Goal: Task Accomplishment & Management: Use online tool/utility

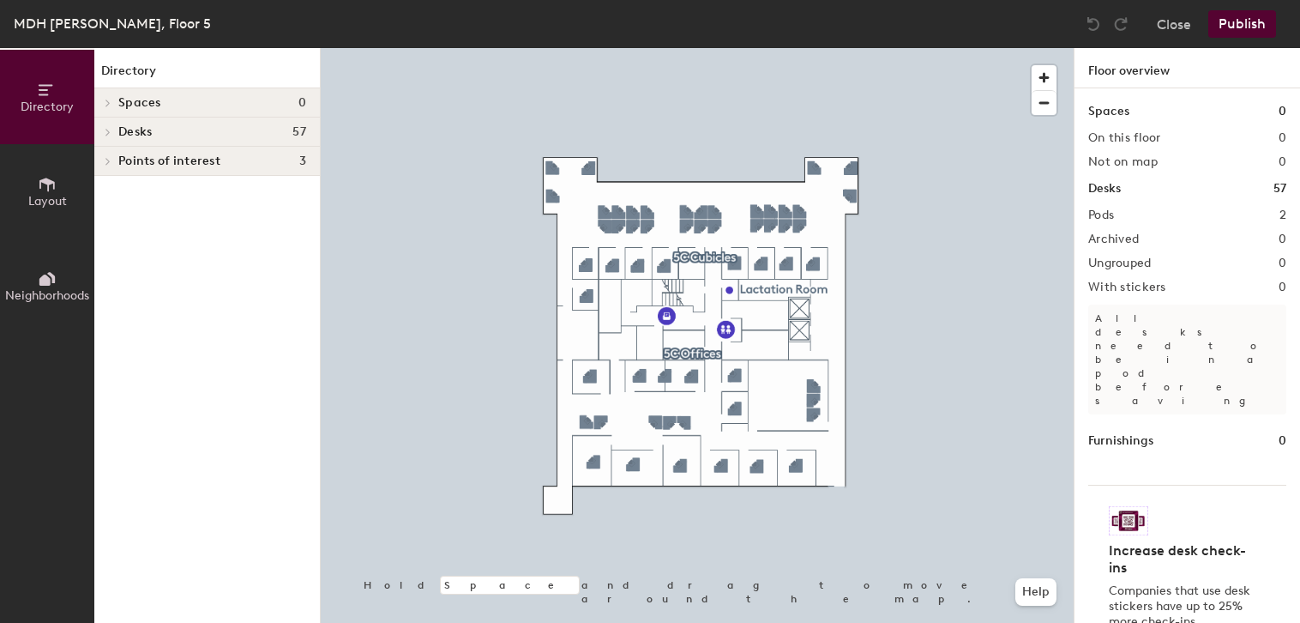
click at [809, 48] on div at bounding box center [697, 48] width 753 height 0
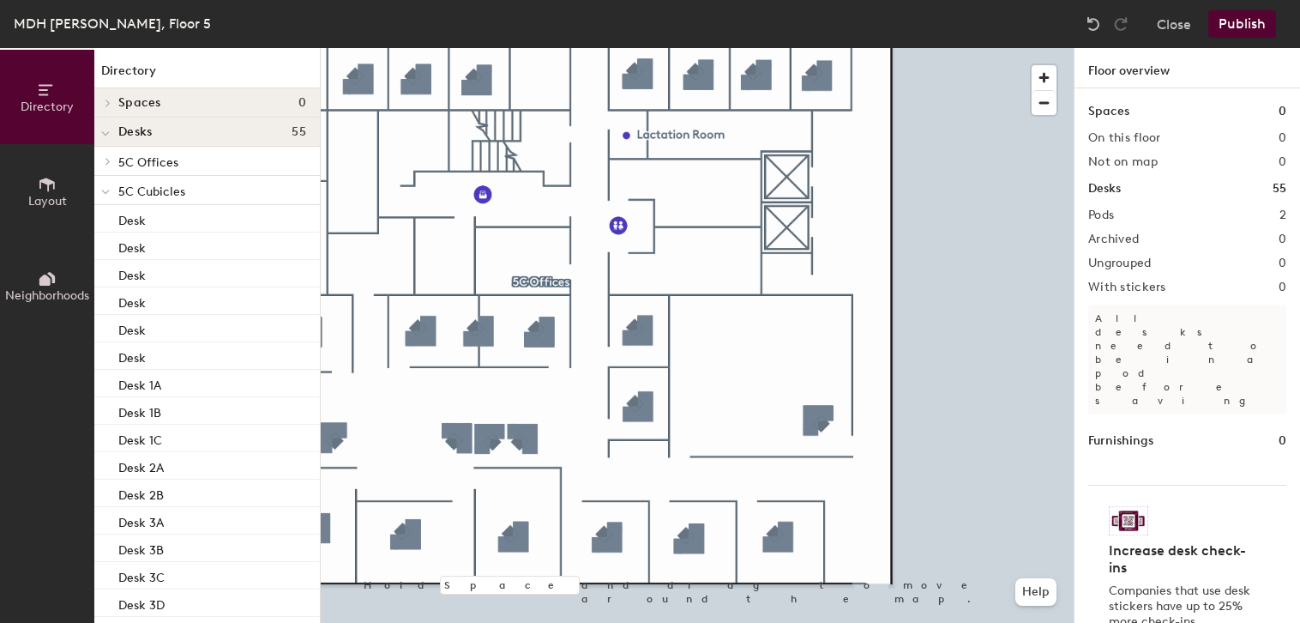
click at [817, 48] on div at bounding box center [697, 48] width 753 height 0
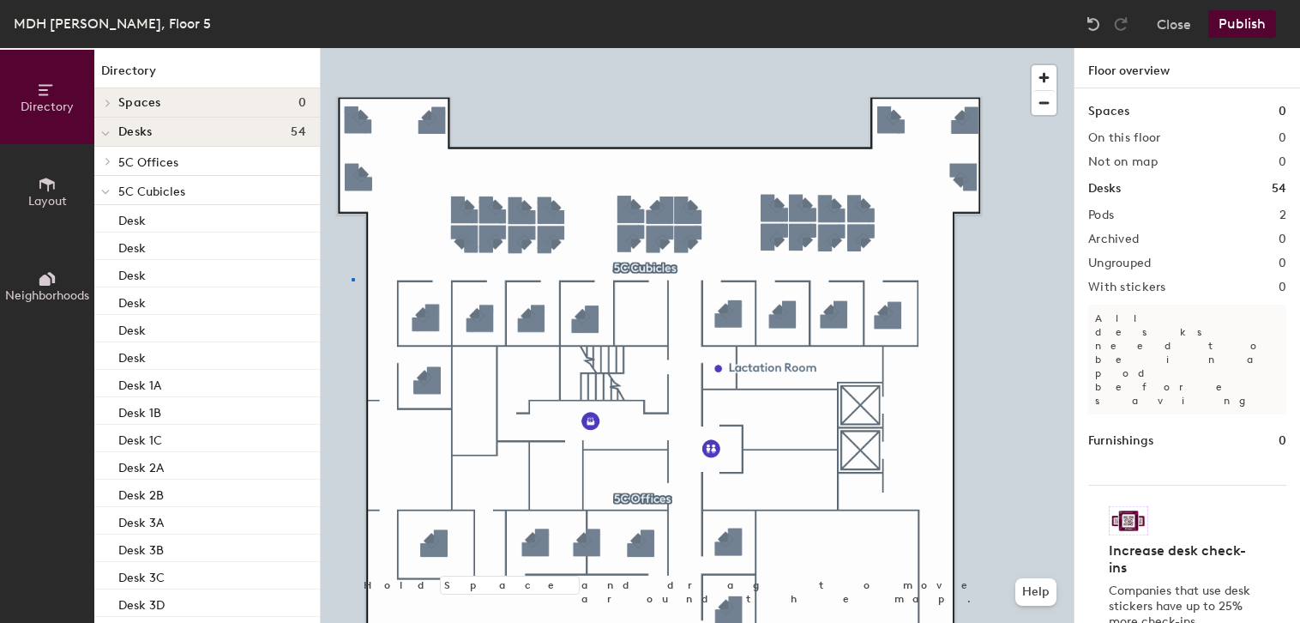
click at [352, 48] on div at bounding box center [697, 48] width 753 height 0
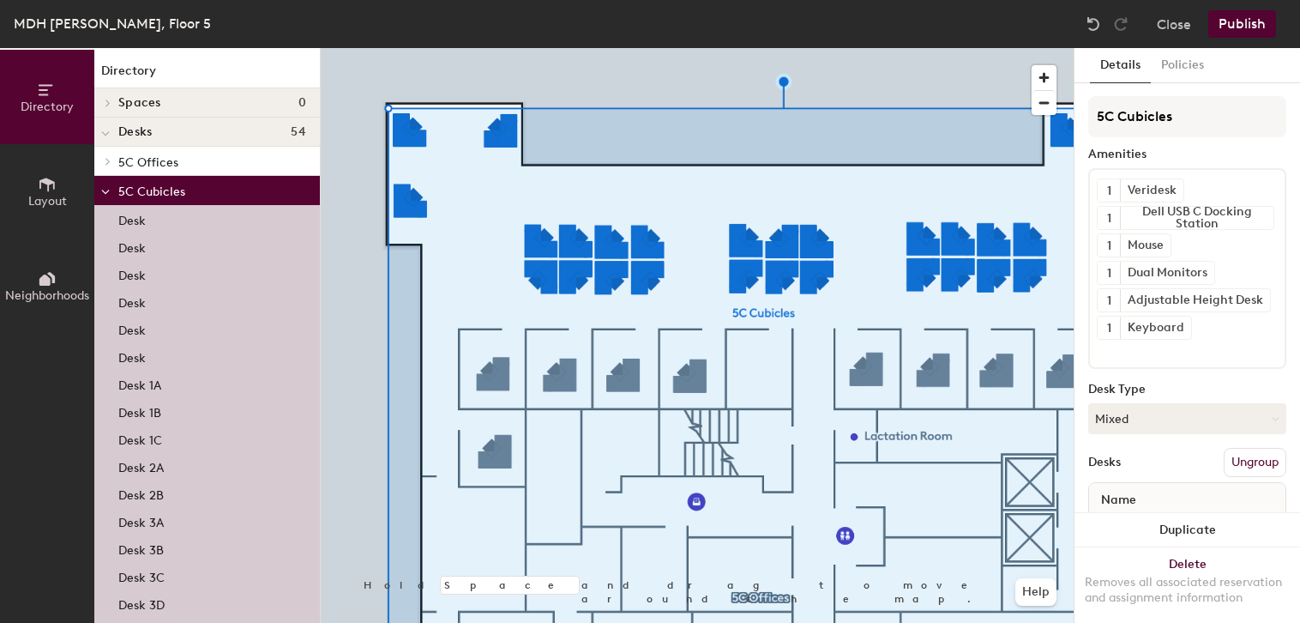
click at [1258, 459] on button "Ungroup" at bounding box center [1255, 462] width 63 height 29
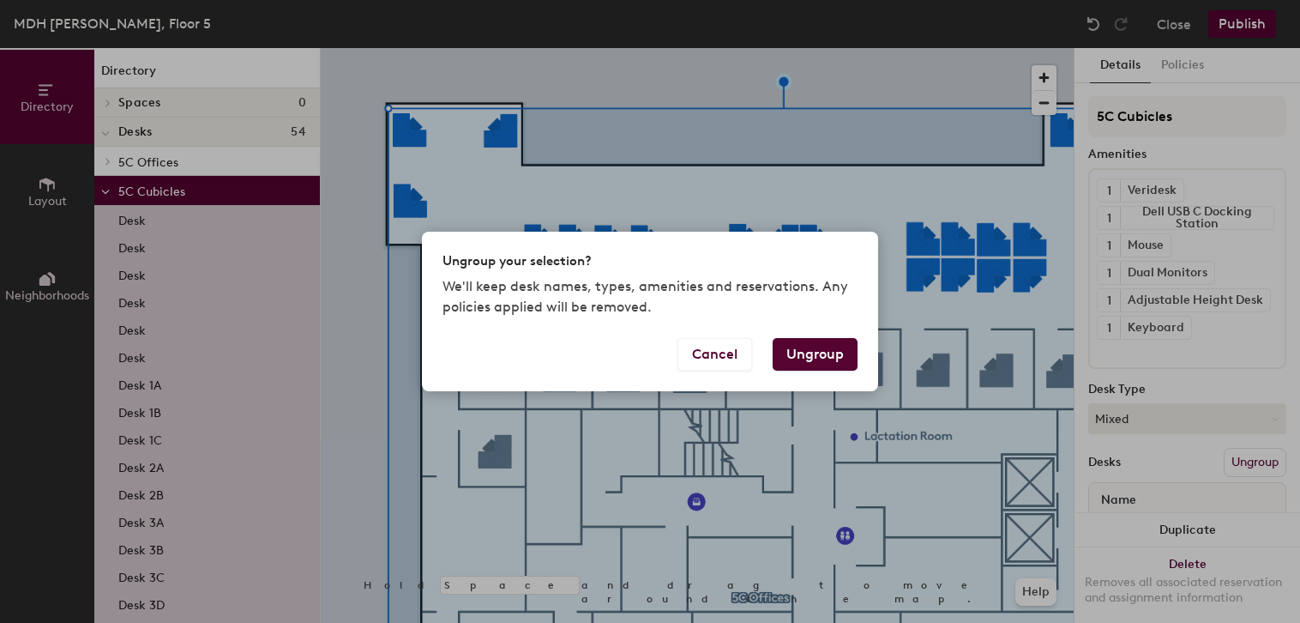
click at [803, 356] on button "Ungroup" at bounding box center [815, 354] width 85 height 33
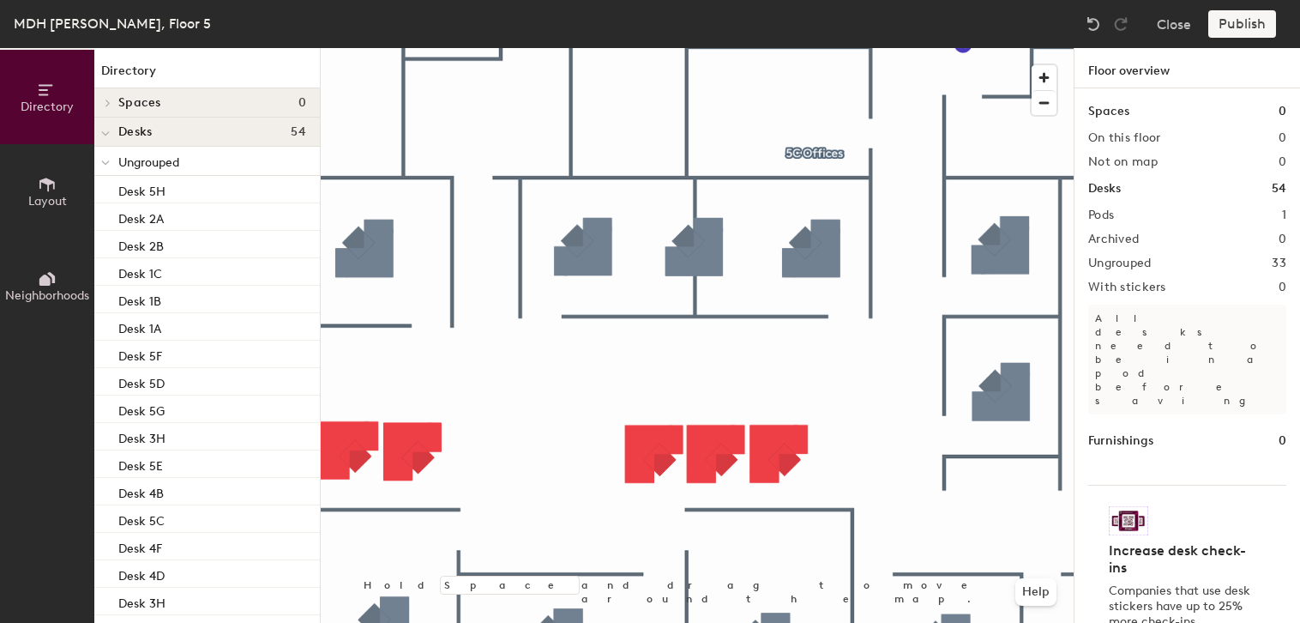
click at [683, 48] on div at bounding box center [697, 48] width 753 height 0
click at [597, 48] on div at bounding box center [697, 48] width 753 height 0
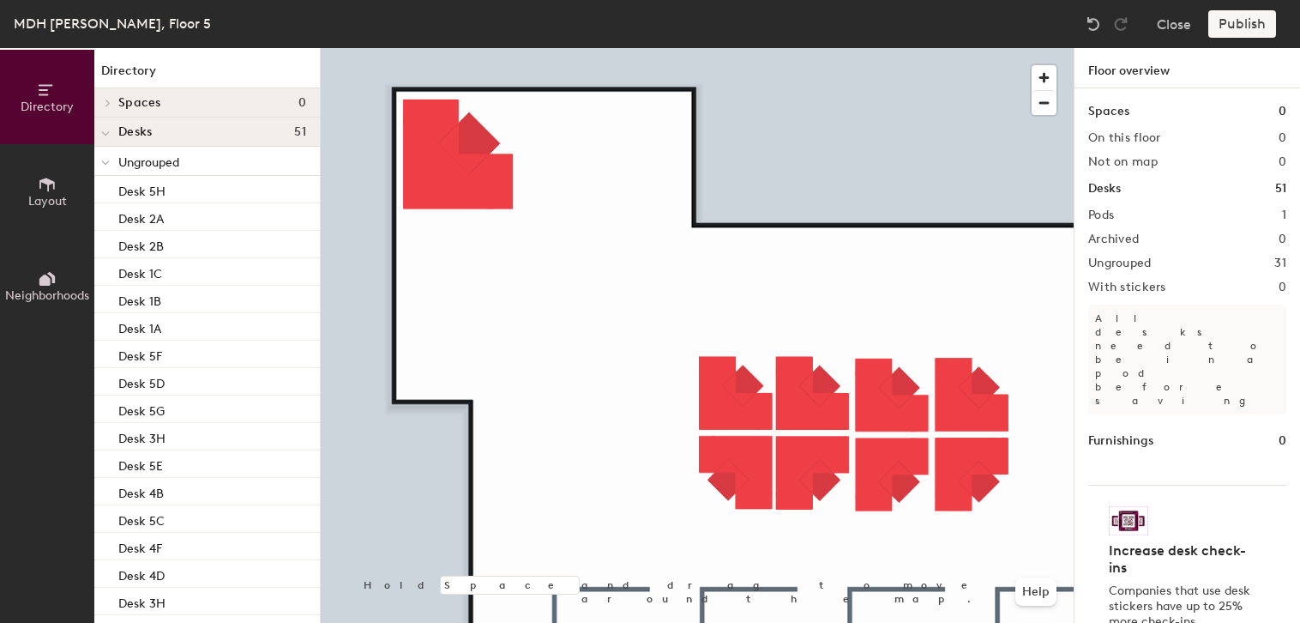
click at [420, 48] on div at bounding box center [697, 48] width 753 height 0
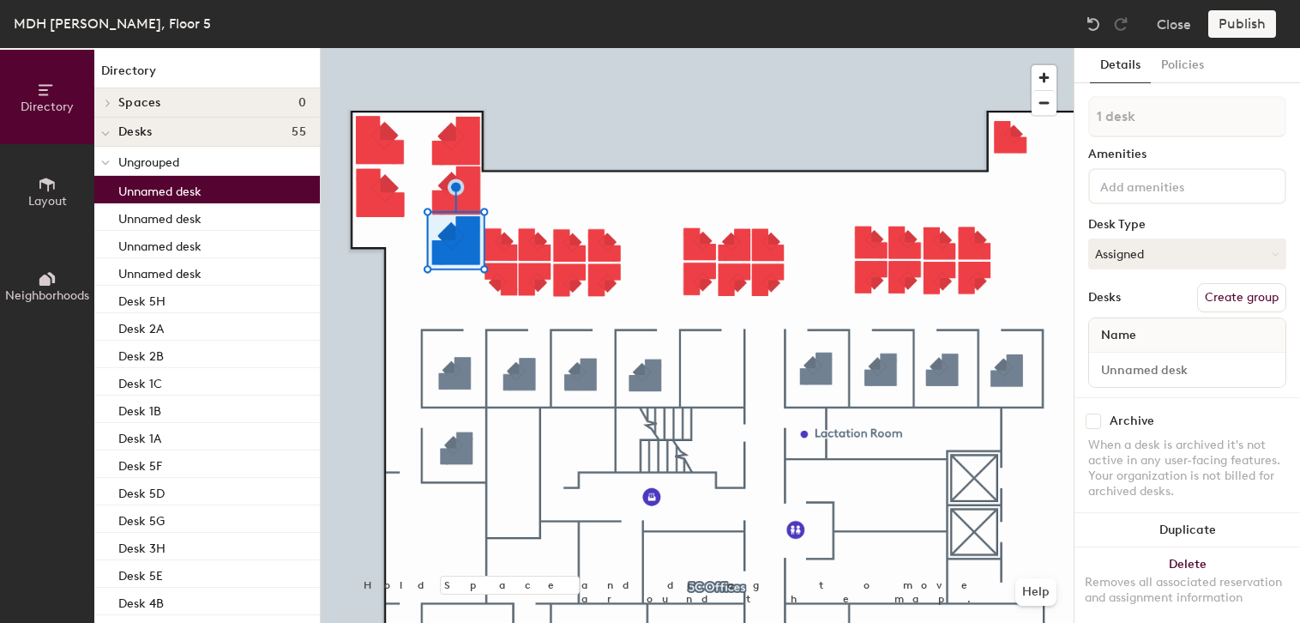
click at [1019, 48] on div at bounding box center [697, 48] width 753 height 0
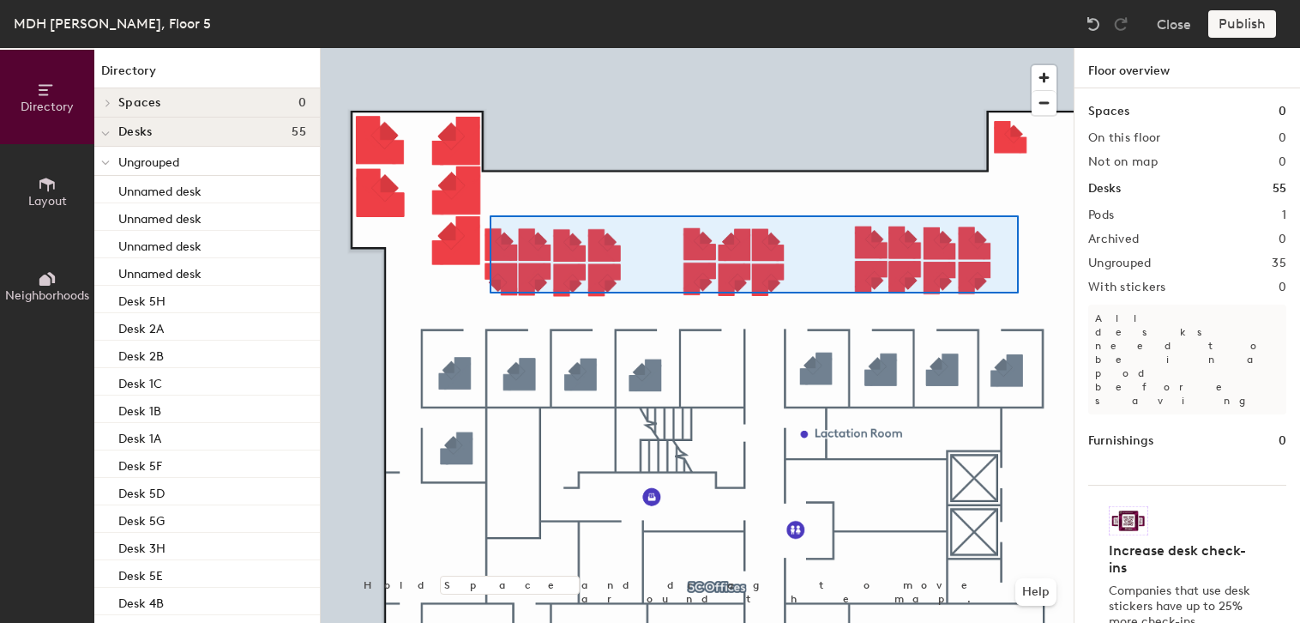
click at [490, 48] on div at bounding box center [697, 48] width 753 height 0
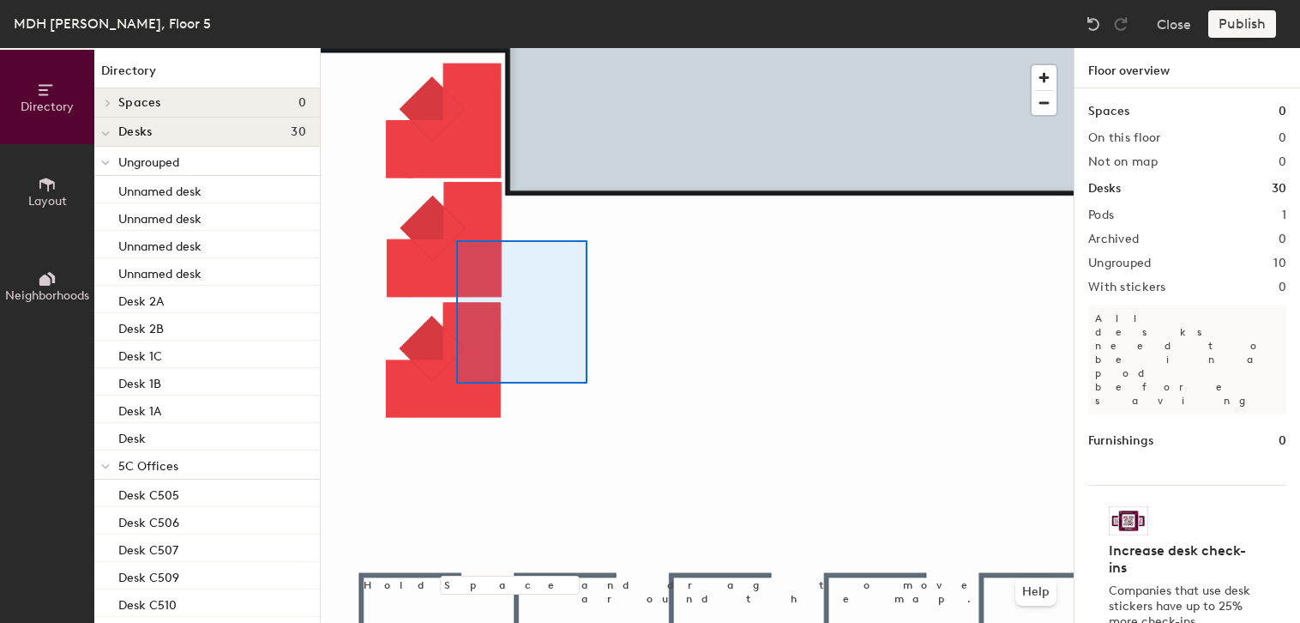
click at [456, 48] on div at bounding box center [697, 48] width 753 height 0
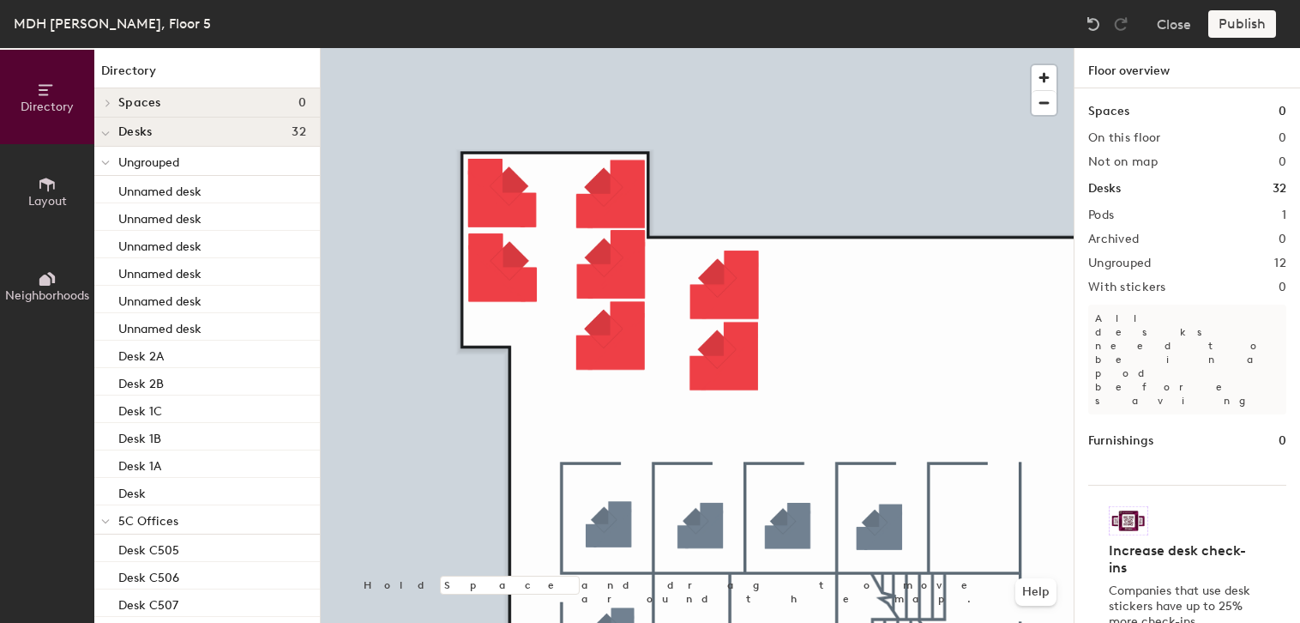
click at [548, 48] on div at bounding box center [697, 48] width 753 height 0
click at [485, 48] on div at bounding box center [697, 48] width 753 height 0
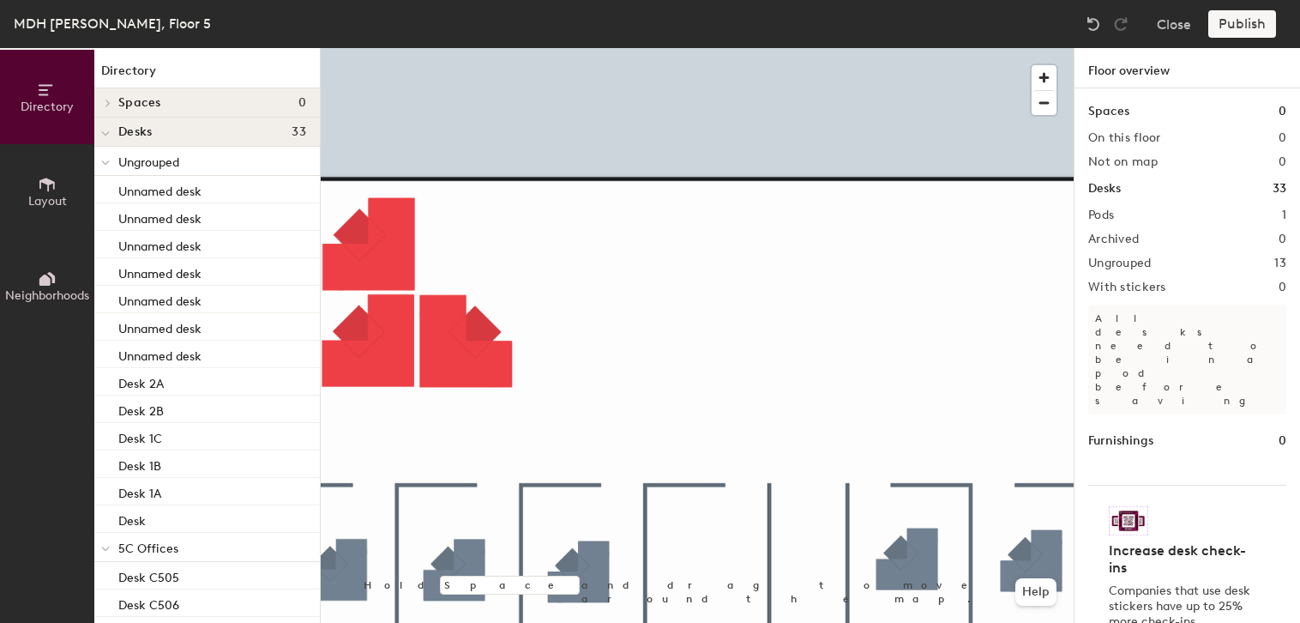
click at [1196, 485] on div "Increase desk check-ins Companies that use desk stickers have up to 25% more ch…" at bounding box center [1188, 578] width 198 height 186
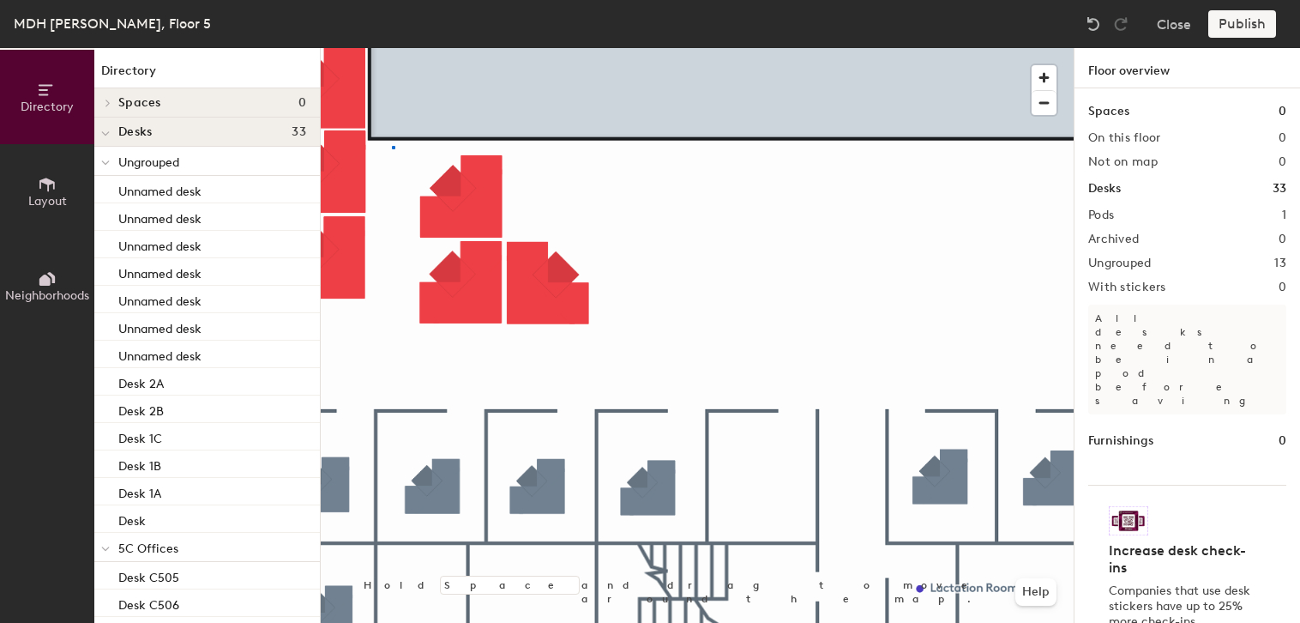
click at [392, 48] on div at bounding box center [697, 48] width 753 height 0
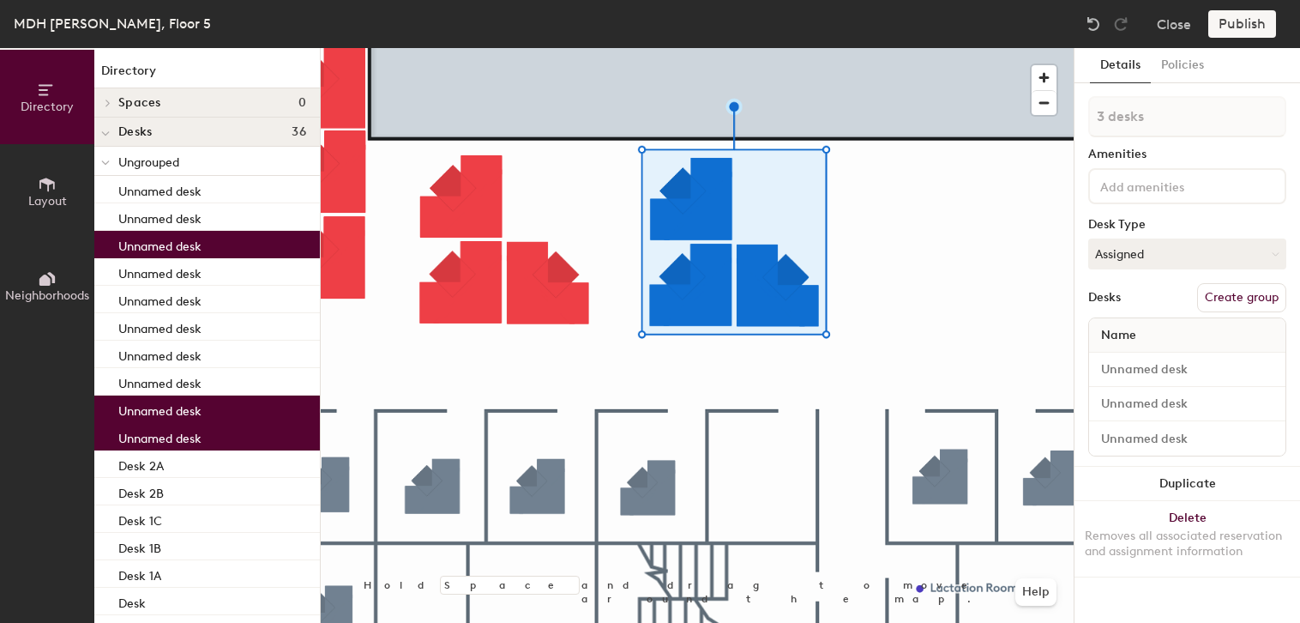
click at [878, 48] on div at bounding box center [697, 48] width 753 height 0
